Goal: Task Accomplishment & Management: Manage account settings

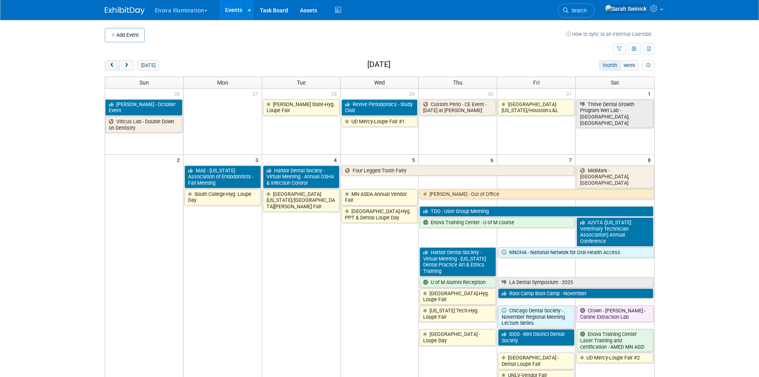
click at [115, 63] on span "prev" at bounding box center [112, 65] width 6 height 5
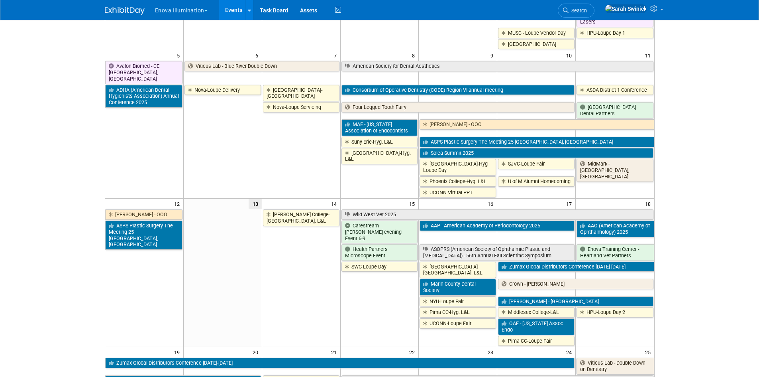
scroll to position [199, 0]
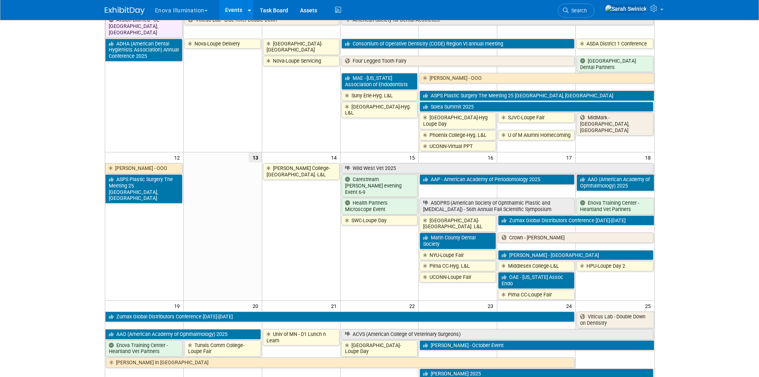
click at [547, 262] on link "Middlesex College-L&L" at bounding box center [536, 266] width 77 height 10
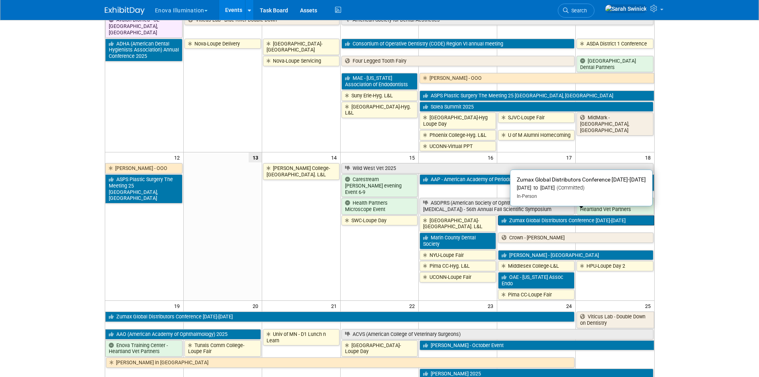
click at [529, 215] on link "Zumax Global Distributors Conference [DATE]-[DATE]" at bounding box center [576, 220] width 156 height 10
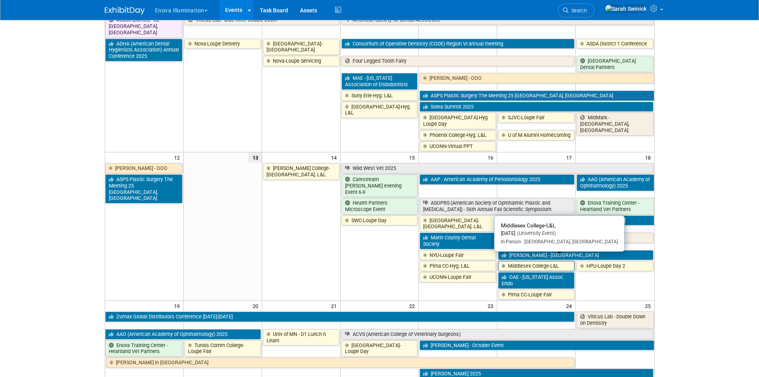
click at [515, 261] on link "Middlesex College-L&L" at bounding box center [536, 266] width 77 height 10
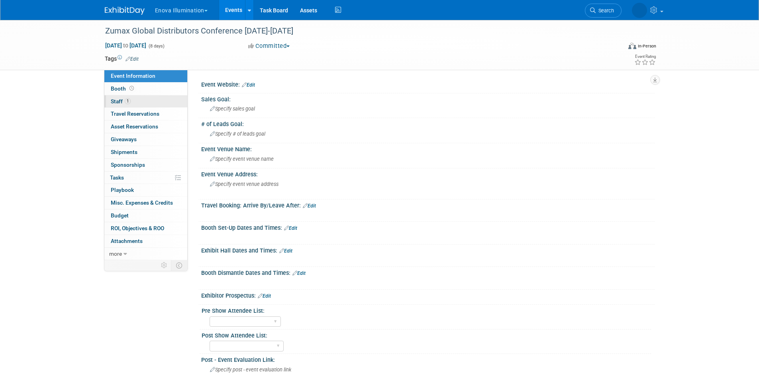
click at [127, 102] on span "1" at bounding box center [128, 101] width 6 height 6
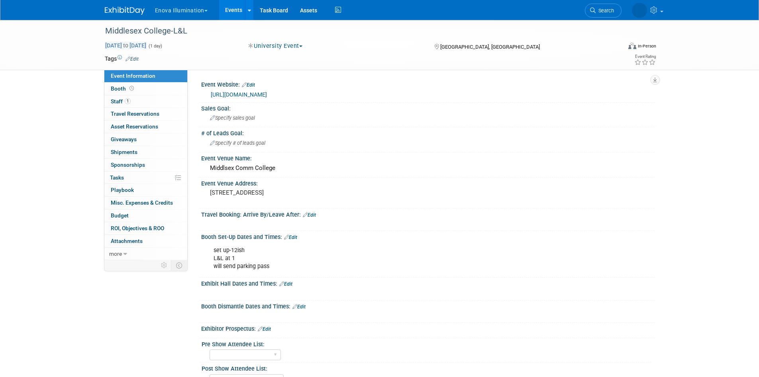
click at [130, 44] on span "to" at bounding box center [126, 45] width 8 height 6
type input "[DATE]"
select select "9"
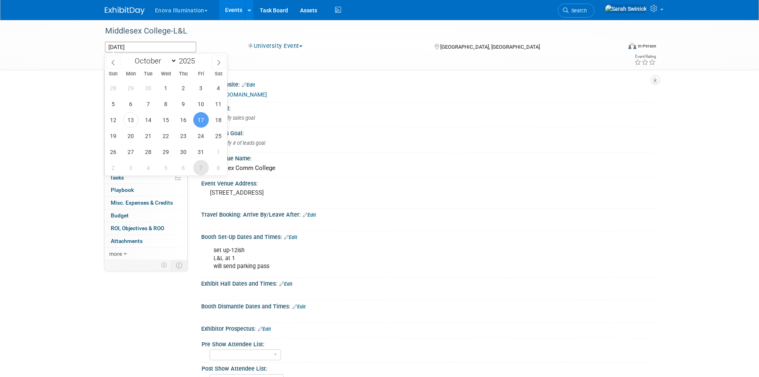
click at [200, 170] on span "7" at bounding box center [201, 168] width 16 height 16
type input "Nov 7, 2025"
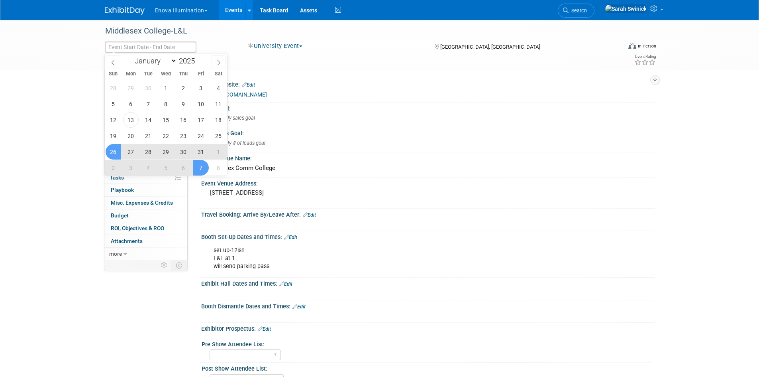
click at [49, 156] on div "Middlesex College-L&L Oct 17, 2025 to Oct 17, 2025 (1 day) University Event Com…" at bounding box center [379, 299] width 759 height 558
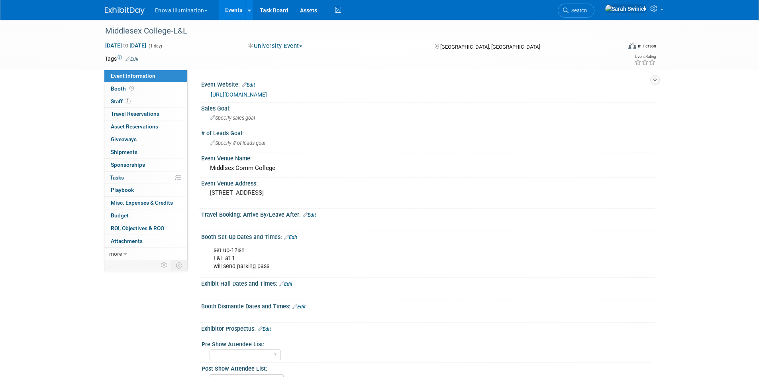
click at [124, 8] on img at bounding box center [125, 11] width 40 height 8
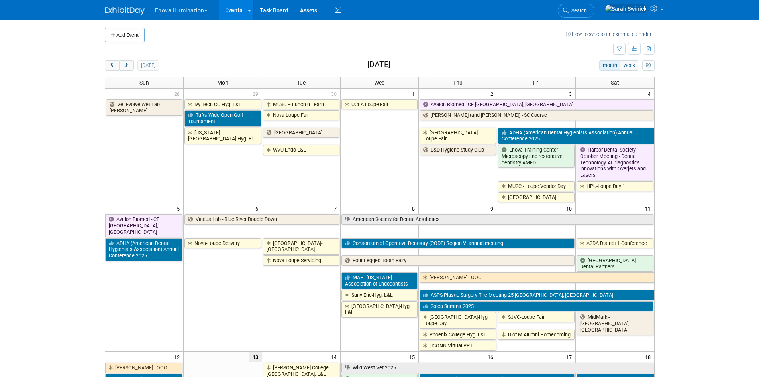
click at [134, 67] on div "today" at bounding box center [132, 65] width 54 height 10
click at [133, 67] on button "next" at bounding box center [126, 65] width 15 height 10
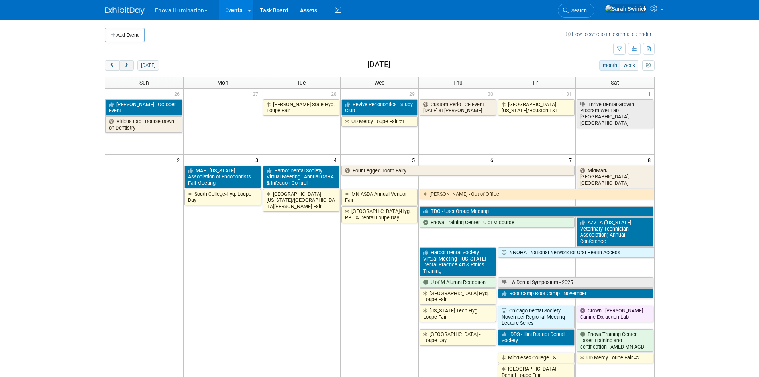
click at [133, 67] on button "next" at bounding box center [126, 65] width 15 height 10
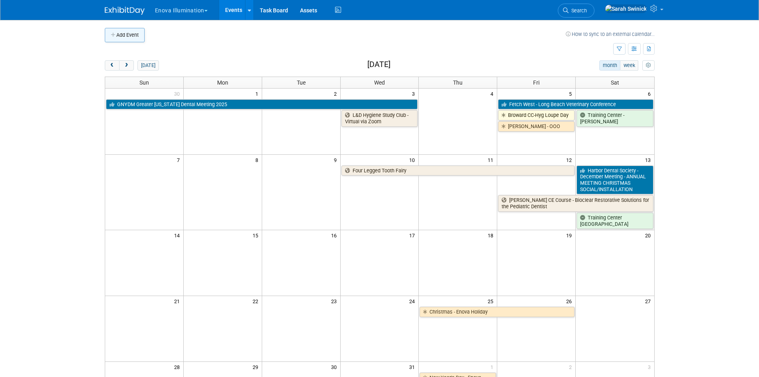
click at [120, 37] on button "Add Event" at bounding box center [125, 35] width 40 height 14
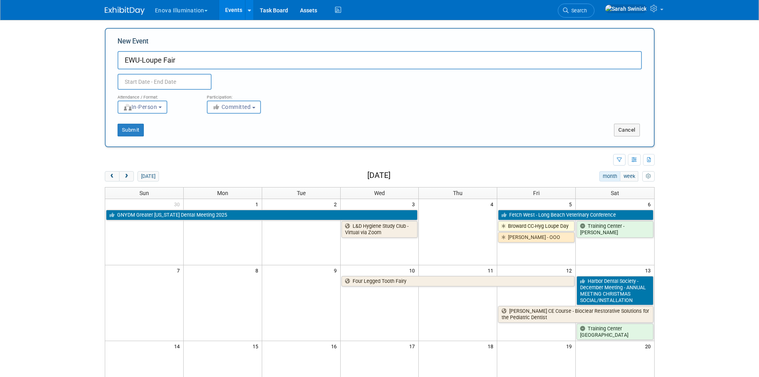
type input "EWU-Loupe Fair"
click at [199, 85] on input "text" at bounding box center [165, 82] width 94 height 16
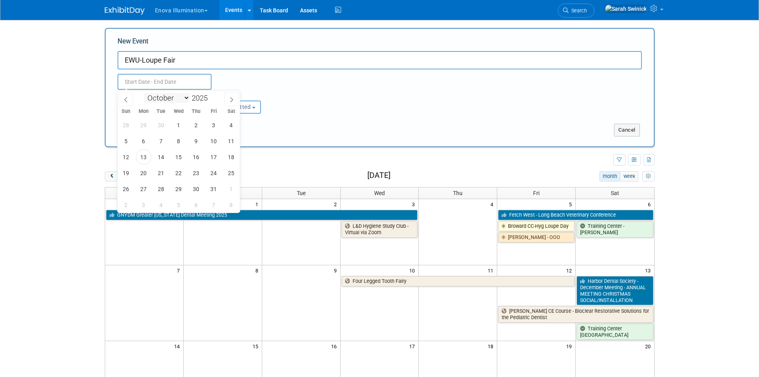
click at [187, 95] on select "January February March April May June July August September October November De…" at bounding box center [167, 98] width 46 height 10
select select "11"
click at [144, 93] on select "January February March April May June July August September October November De…" at bounding box center [167, 98] width 46 height 10
click at [216, 124] on span "5" at bounding box center [214, 125] width 16 height 16
type input "Dec 5, 2025 to Dec 5, 2025"
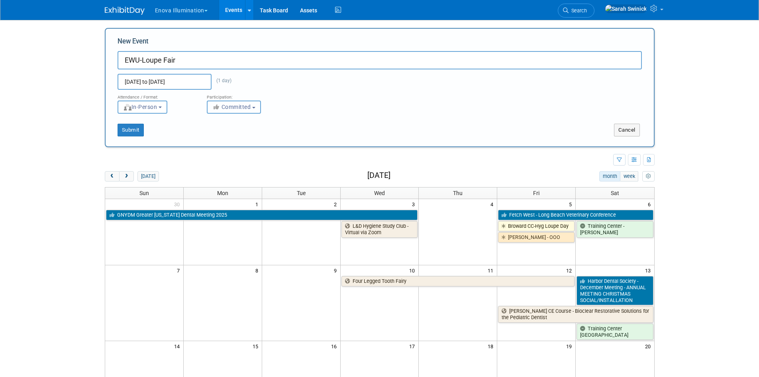
click at [223, 106] on span "Committed" at bounding box center [231, 107] width 39 height 6
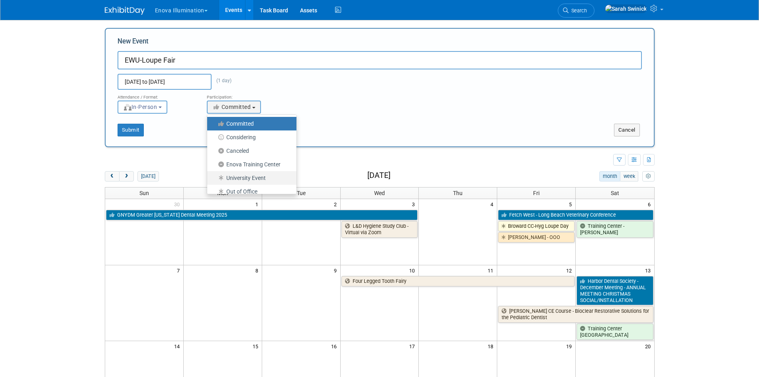
click at [241, 179] on label "University Event" at bounding box center [249, 178] width 77 height 10
click at [214, 179] on input "University Event" at bounding box center [211, 177] width 5 height 5
select select "103"
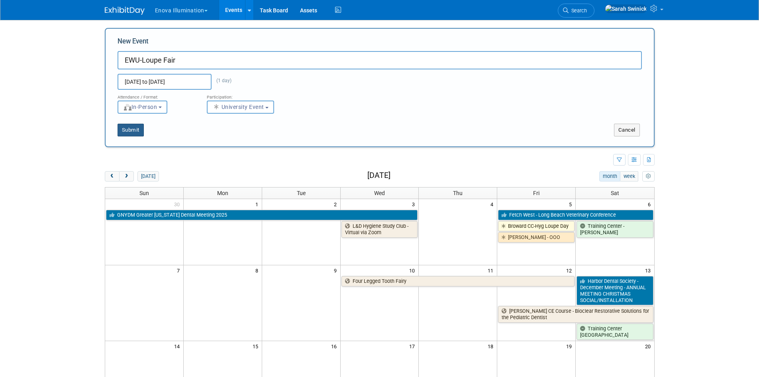
click at [134, 129] on button "Submit" at bounding box center [131, 130] width 26 height 13
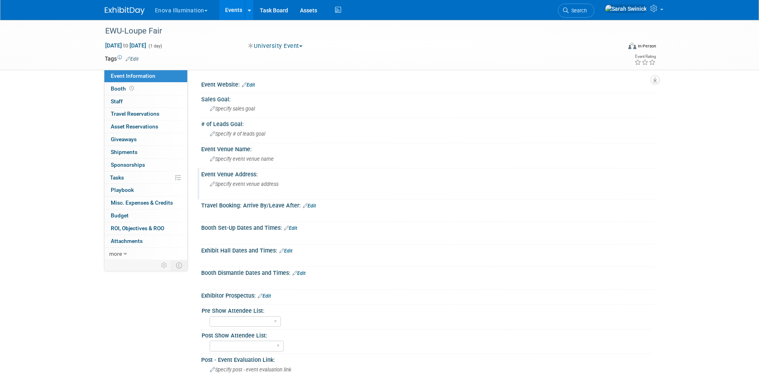
click at [233, 192] on div "Specify event venue address" at bounding box center [295, 187] width 177 height 18
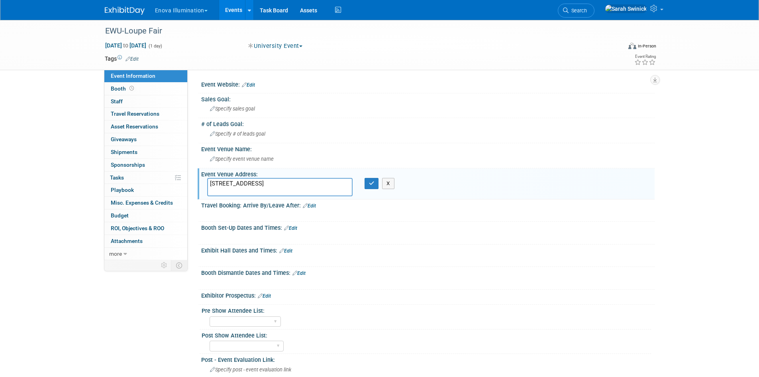
click at [279, 183] on textarea "412 E Spokane Falls Blvd, Spokane WA 99202" at bounding box center [279, 187] width 145 height 18
type textarea "412 E Spokane Falls Blvd, Spokane WA 99202"
drag, startPoint x: 362, startPoint y: 187, endPoint x: 367, endPoint y: 184, distance: 6.1
click at [363, 186] on div "X" at bounding box center [374, 183] width 31 height 11
click at [367, 184] on button "button" at bounding box center [372, 183] width 14 height 11
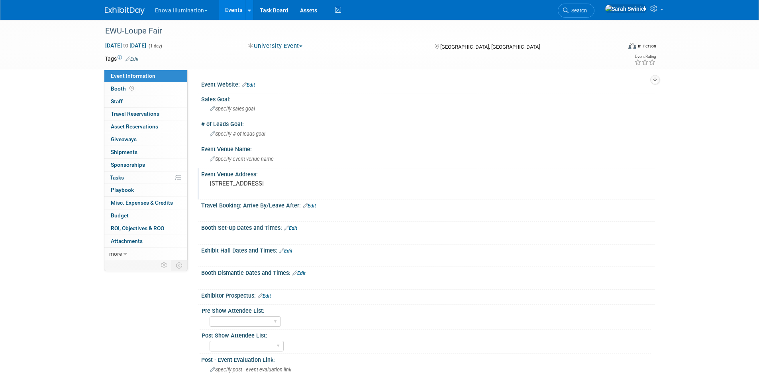
click at [287, 248] on link "Edit" at bounding box center [285, 251] width 13 height 6
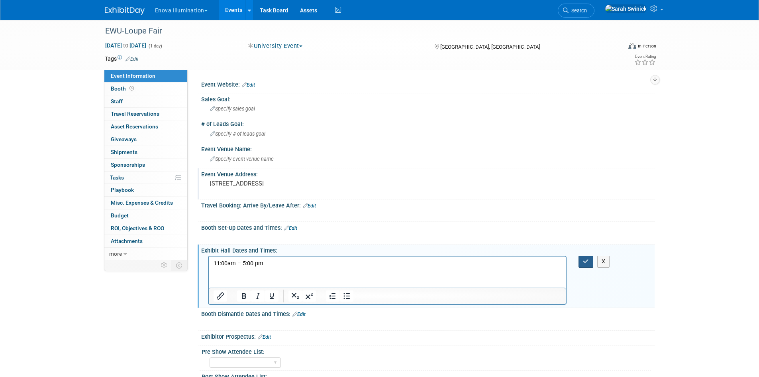
click at [584, 257] on button "button" at bounding box center [586, 262] width 15 height 12
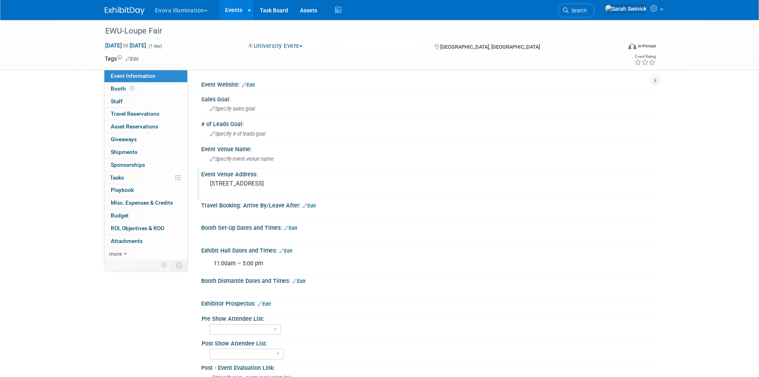
click at [304, 279] on link "Edit" at bounding box center [299, 281] width 13 height 6
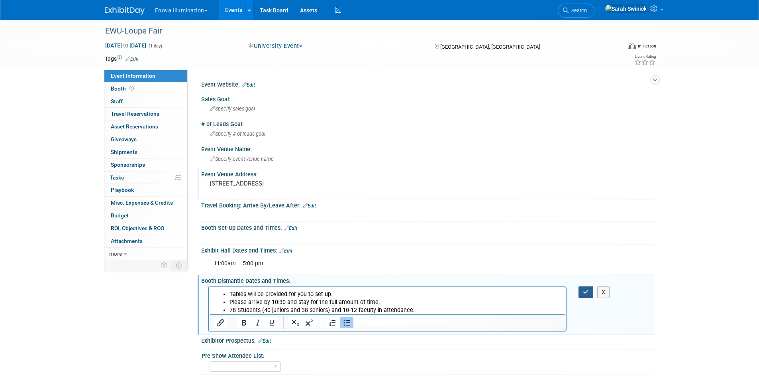
click at [590, 295] on button "button" at bounding box center [586, 292] width 15 height 12
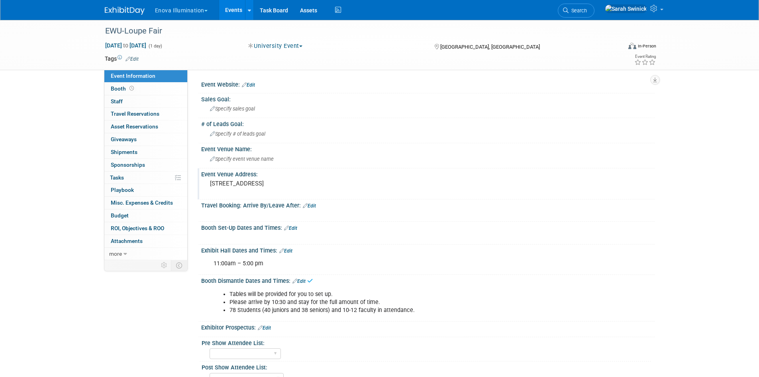
click at [289, 228] on link "Edit" at bounding box center [290, 228] width 13 height 6
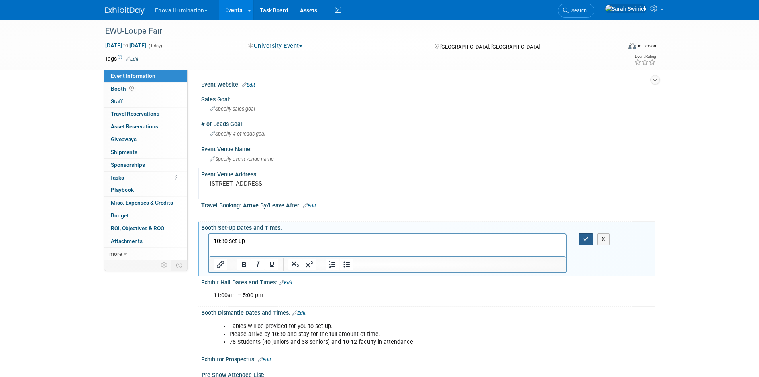
click at [593, 239] on button "button" at bounding box center [586, 239] width 15 height 12
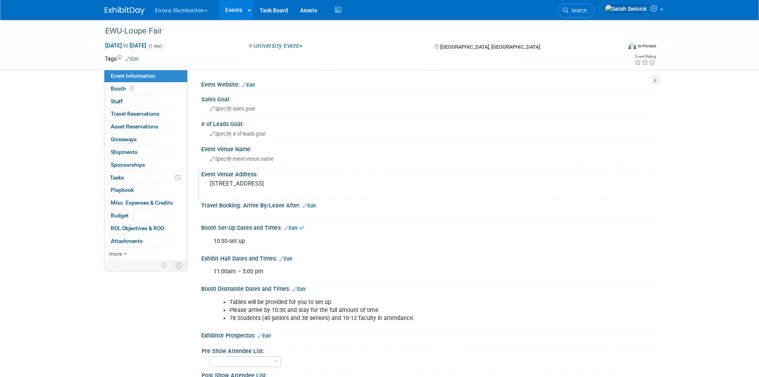
click at [295, 297] on div "Tables will be provided for you to set up. Please arrive by 10:30 and stay for …" at bounding box center [387, 310] width 359 height 32
click at [297, 288] on icon at bounding box center [295, 288] width 5 height 5
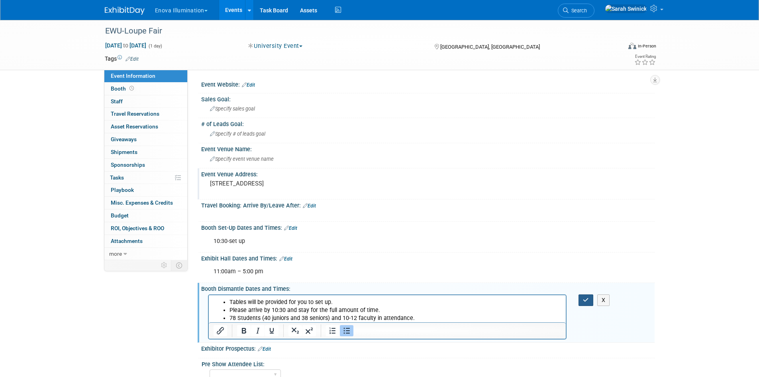
click at [581, 298] on button "button" at bounding box center [586, 300] width 15 height 12
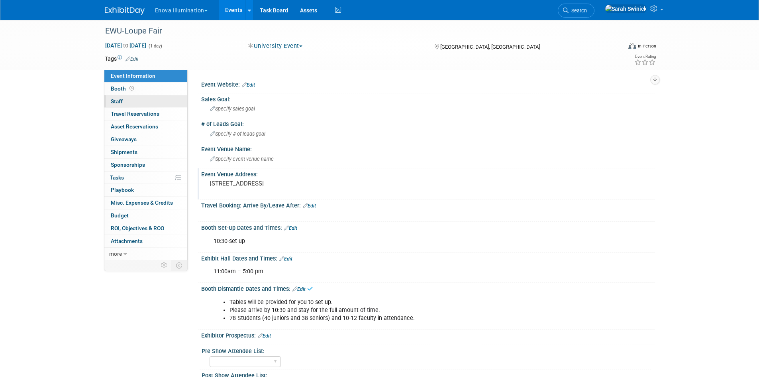
click at [144, 97] on link "0 Staff 0" at bounding box center [145, 101] width 83 height 12
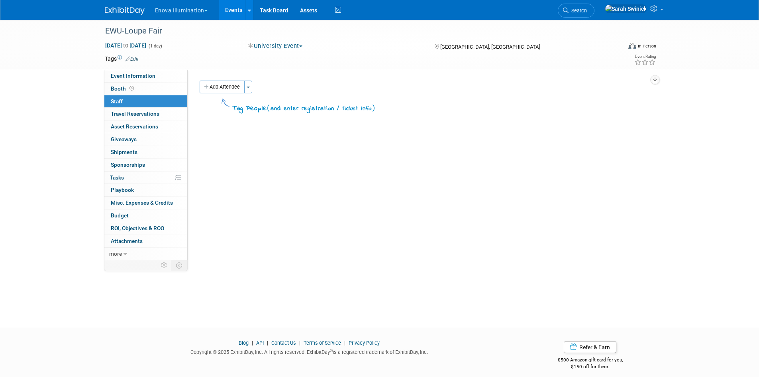
click at [230, 86] on button "Add Attendee" at bounding box center [222, 87] width 45 height 13
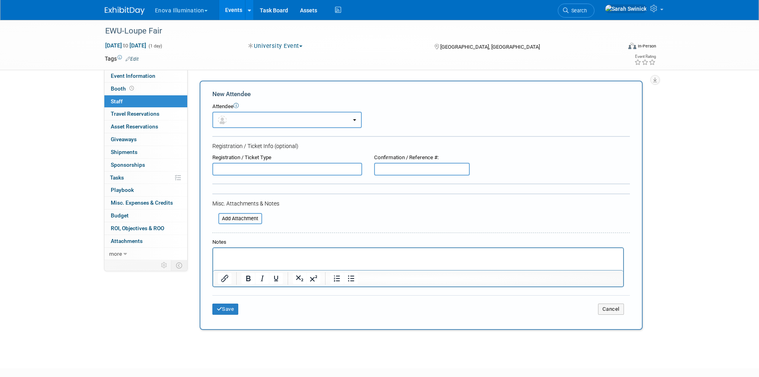
click at [230, 116] on button "button" at bounding box center [286, 120] width 149 height 16
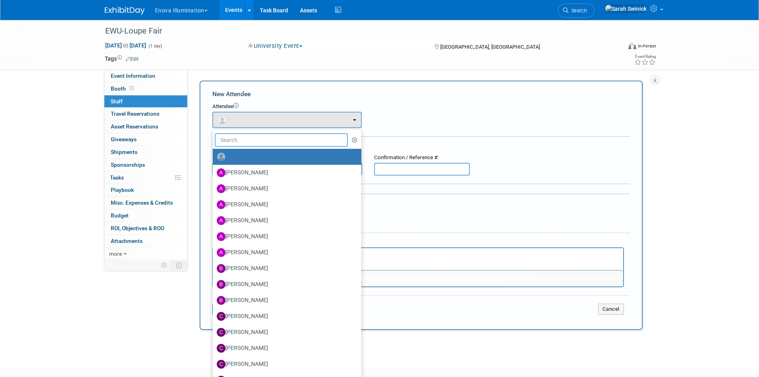
click at [222, 141] on input "text" at bounding box center [282, 140] width 134 height 14
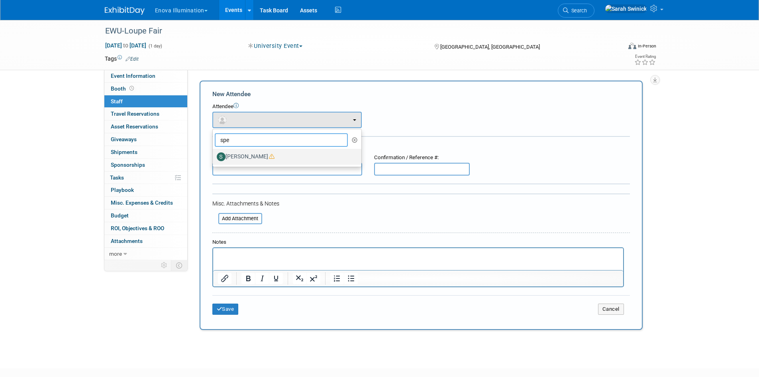
type input "spe"
click at [270, 156] on icon at bounding box center [272, 156] width 6 height 6
click at [214, 156] on input "Spencer Smith" at bounding box center [211, 155] width 5 height 5
select select "1229f805-5bb5-4799-818e-31fe4287cc91"
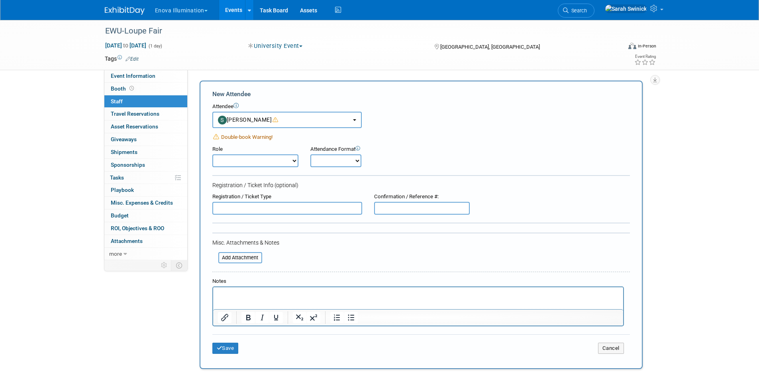
click at [233, 356] on div "Save Cancel" at bounding box center [421, 347] width 418 height 26
click at [229, 350] on button "Save" at bounding box center [225, 347] width 26 height 11
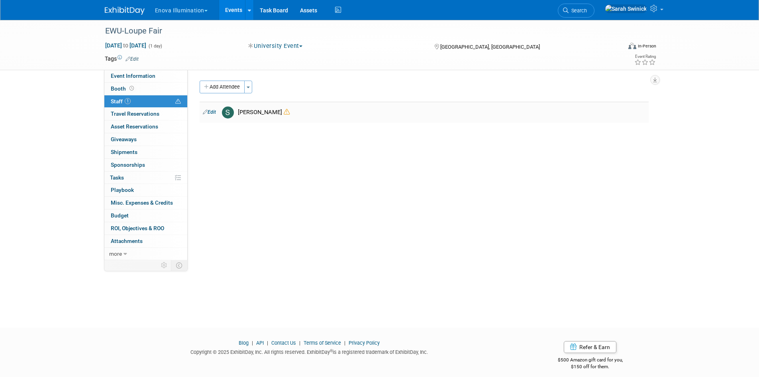
click at [214, 112] on link "Edit" at bounding box center [209, 112] width 13 height 6
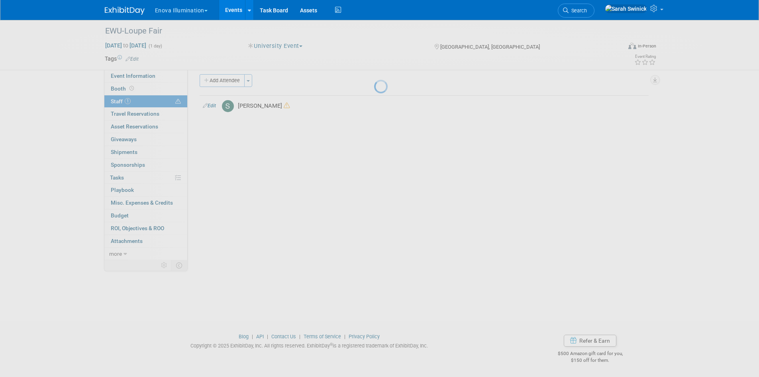
select select "1229f805-5bb5-4799-818e-31fe4287cc91"
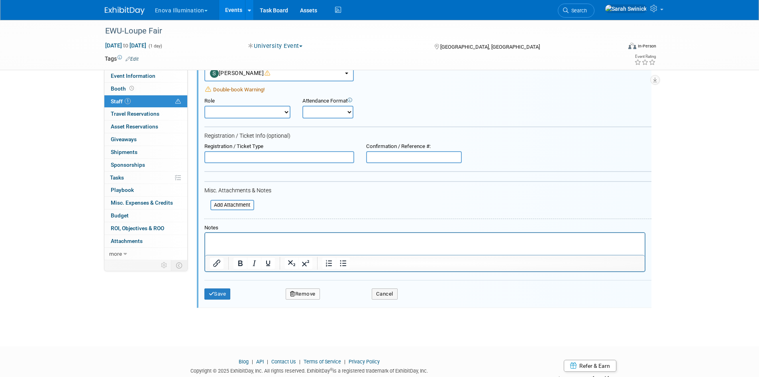
scroll to position [51, 0]
click at [313, 294] on button "Remove" at bounding box center [303, 293] width 34 height 11
click at [352, 303] on link "Yes" at bounding box center [346, 300] width 23 height 13
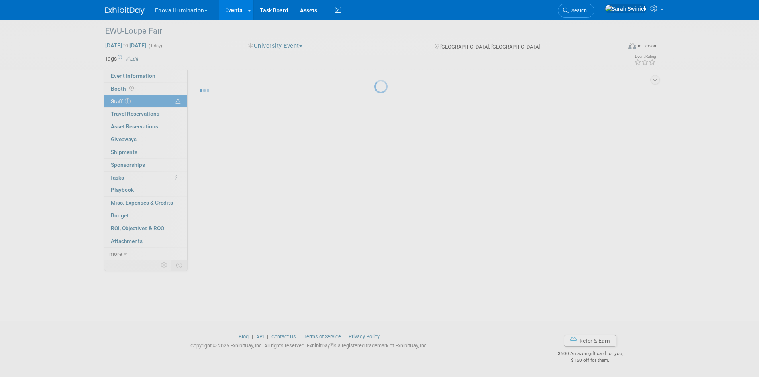
scroll to position [6, 0]
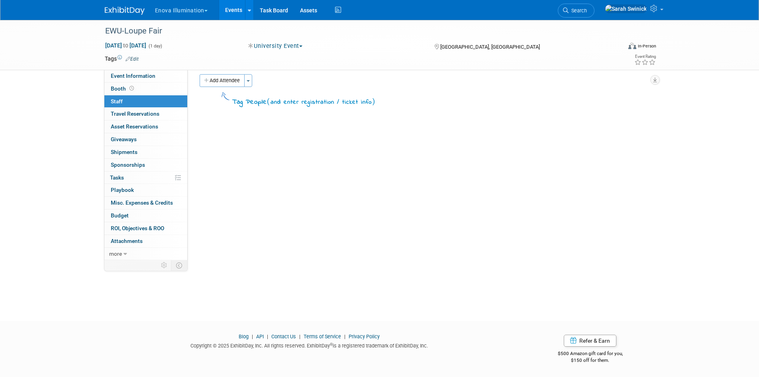
click at [122, 9] on img at bounding box center [125, 11] width 40 height 8
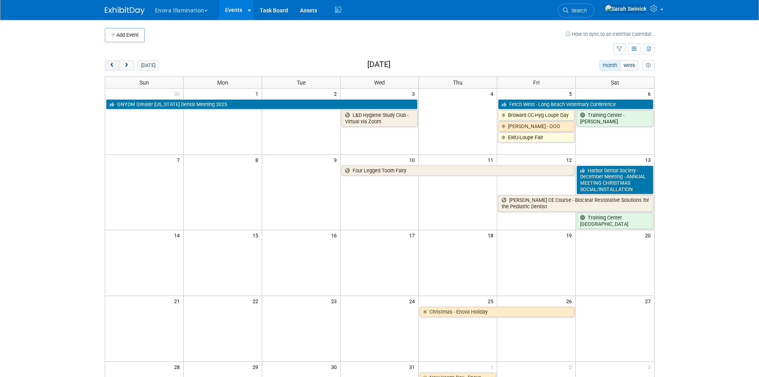
click at [108, 67] on button "prev" at bounding box center [112, 65] width 15 height 10
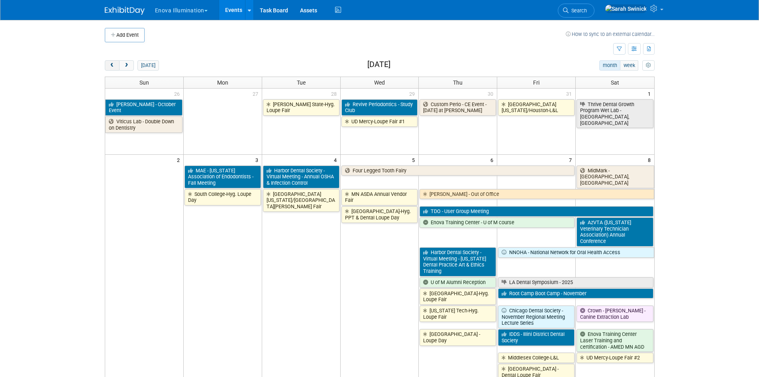
click at [108, 67] on button "prev" at bounding box center [112, 65] width 15 height 10
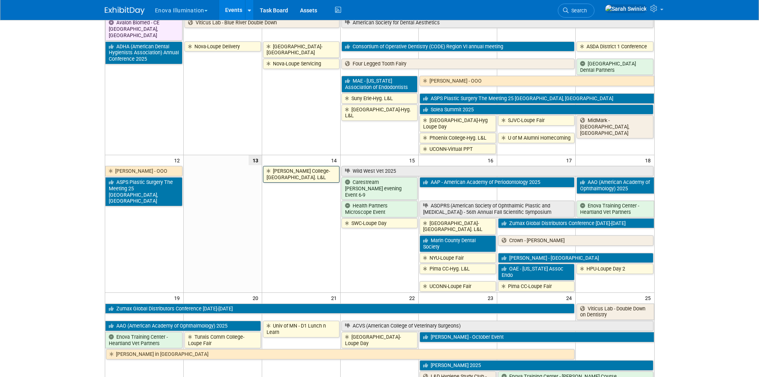
scroll to position [159, 0]
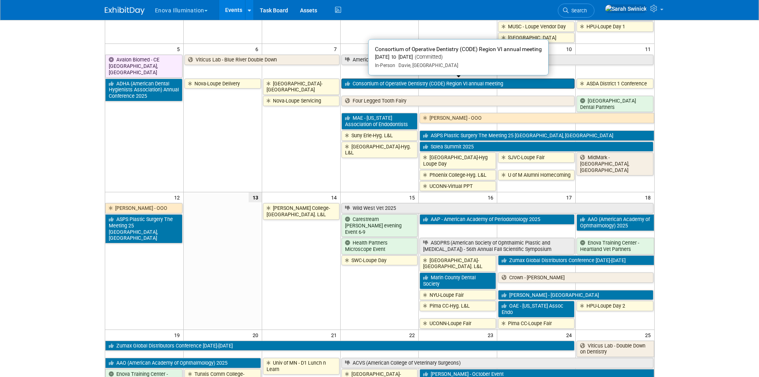
click at [373, 81] on link "Consortium of Operative Dentistry (CODE) Region VI annual meeting" at bounding box center [459, 84] width 234 height 10
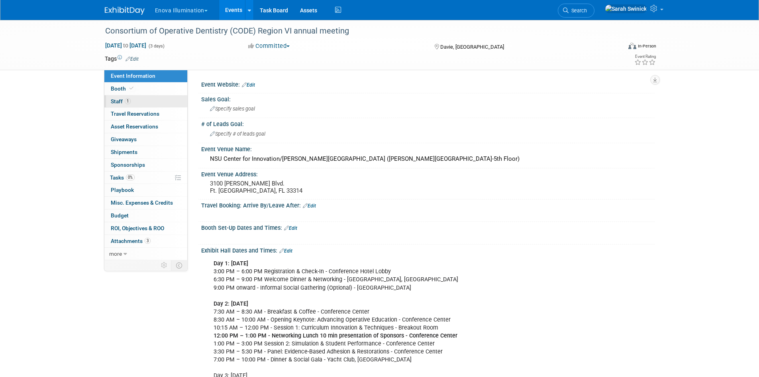
click at [166, 97] on link "1 Staff 1" at bounding box center [145, 101] width 83 height 12
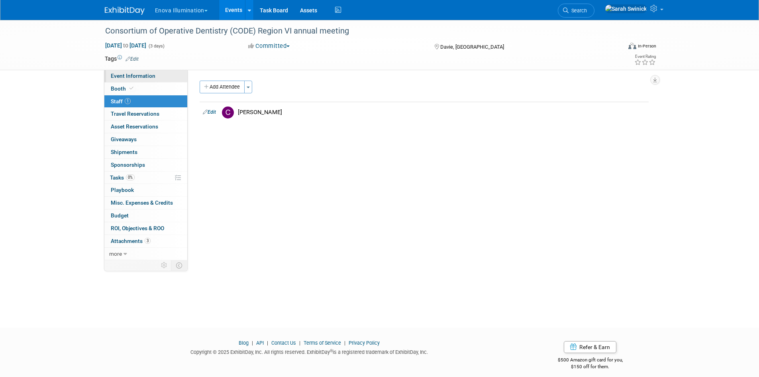
click at [159, 80] on link "Event Information" at bounding box center [145, 76] width 83 height 12
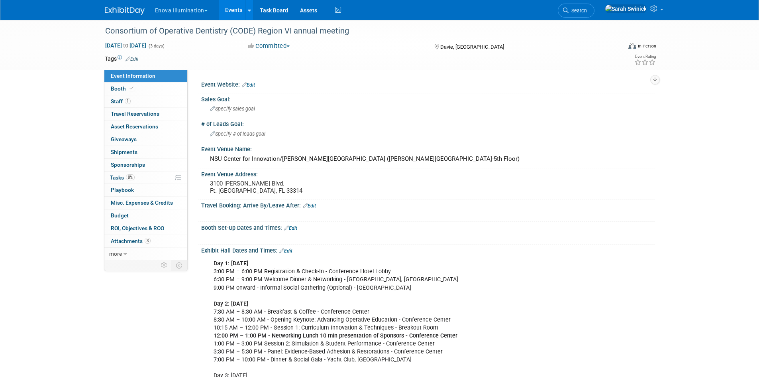
click at [136, 14] on img at bounding box center [125, 11] width 40 height 8
